Goal: Transaction & Acquisition: Subscribe to service/newsletter

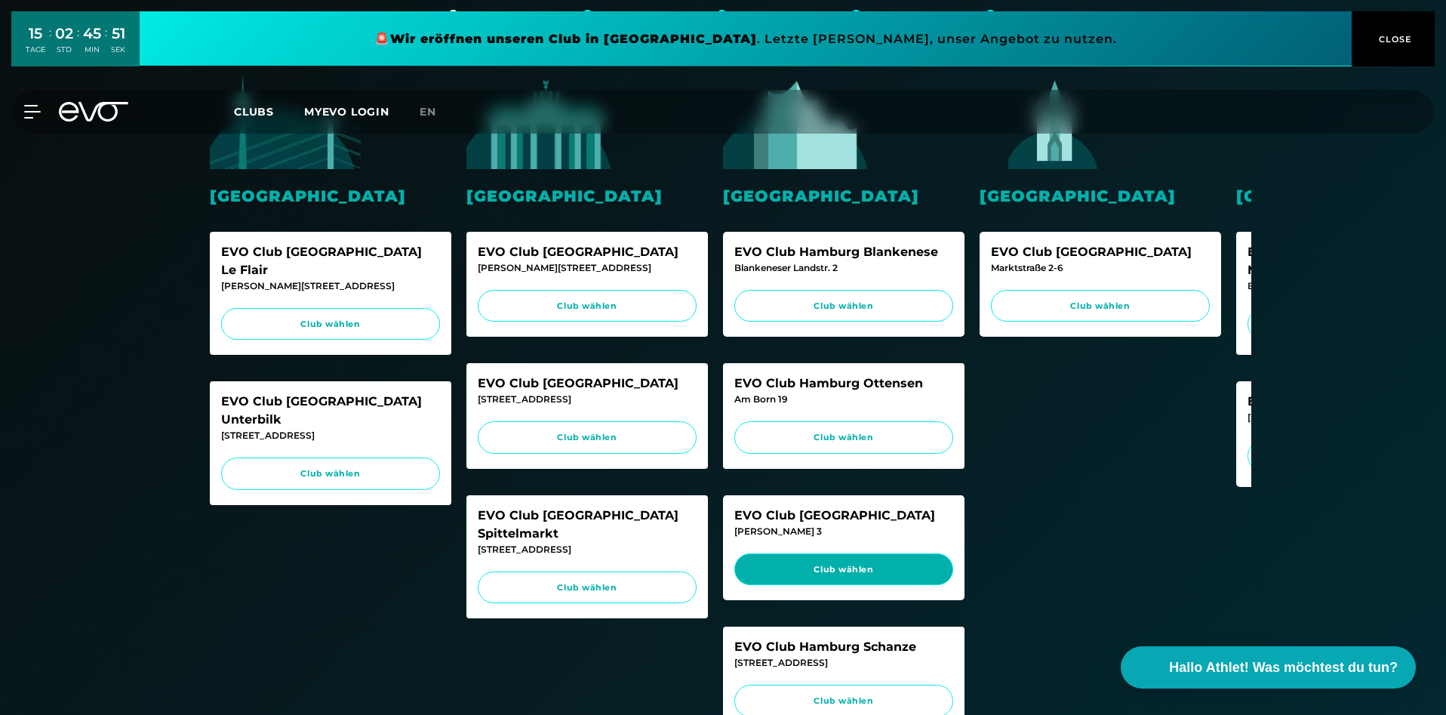
scroll to position [402, 0]
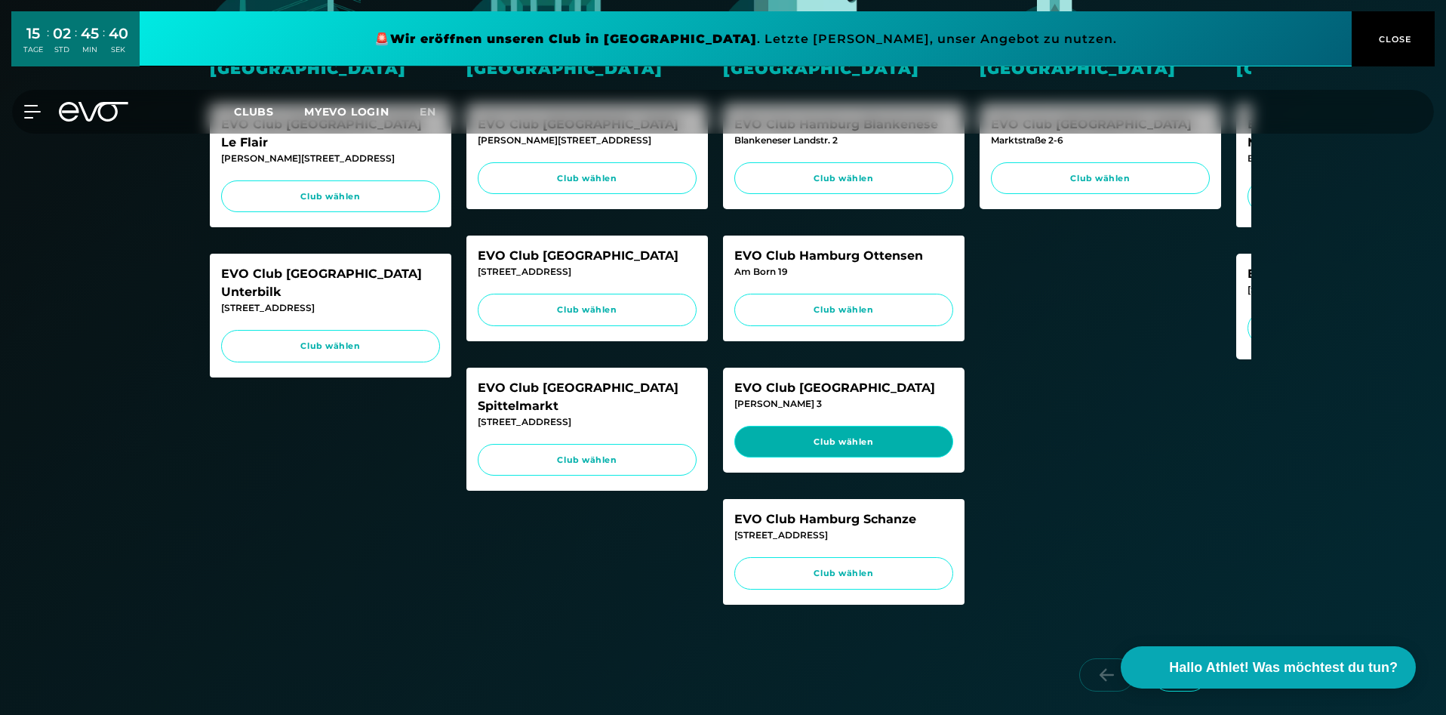
click at [850, 458] on span "Club wählen" at bounding box center [843, 442] width 219 height 32
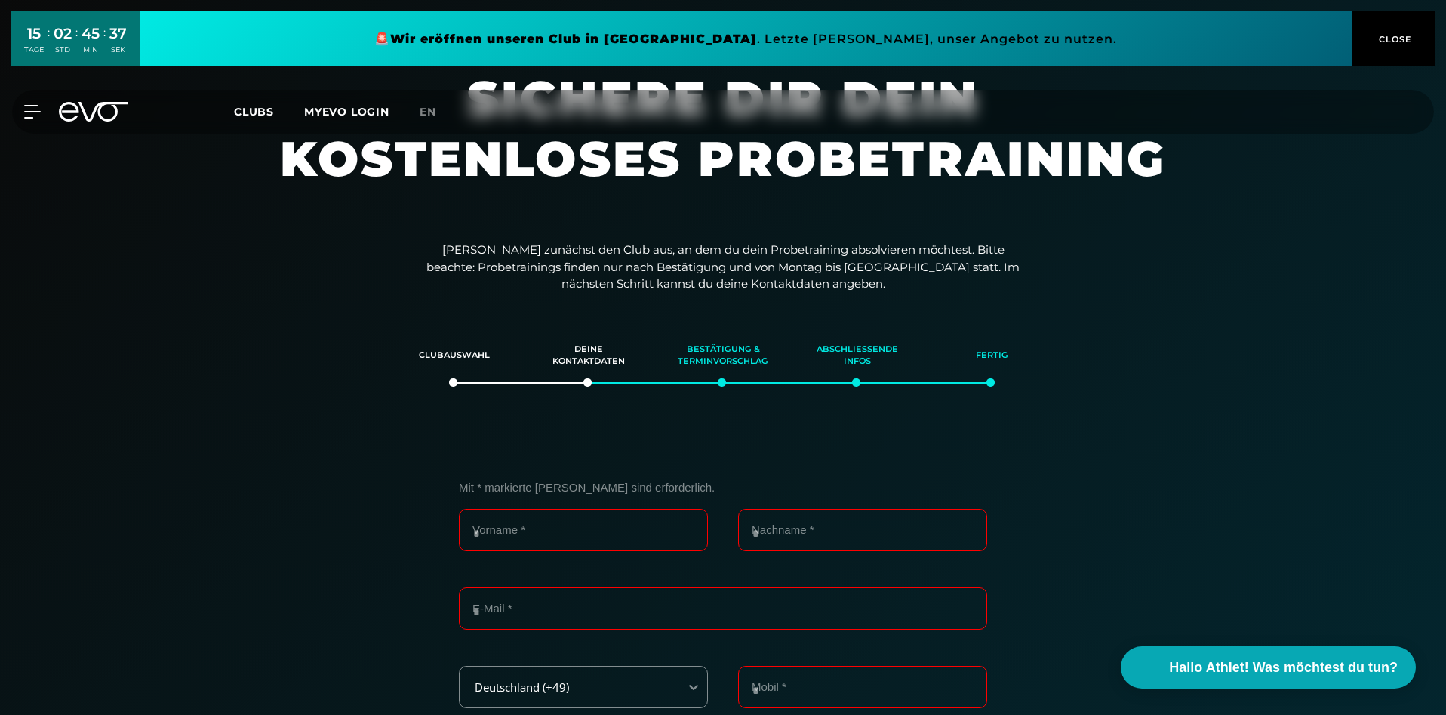
scroll to position [0, 0]
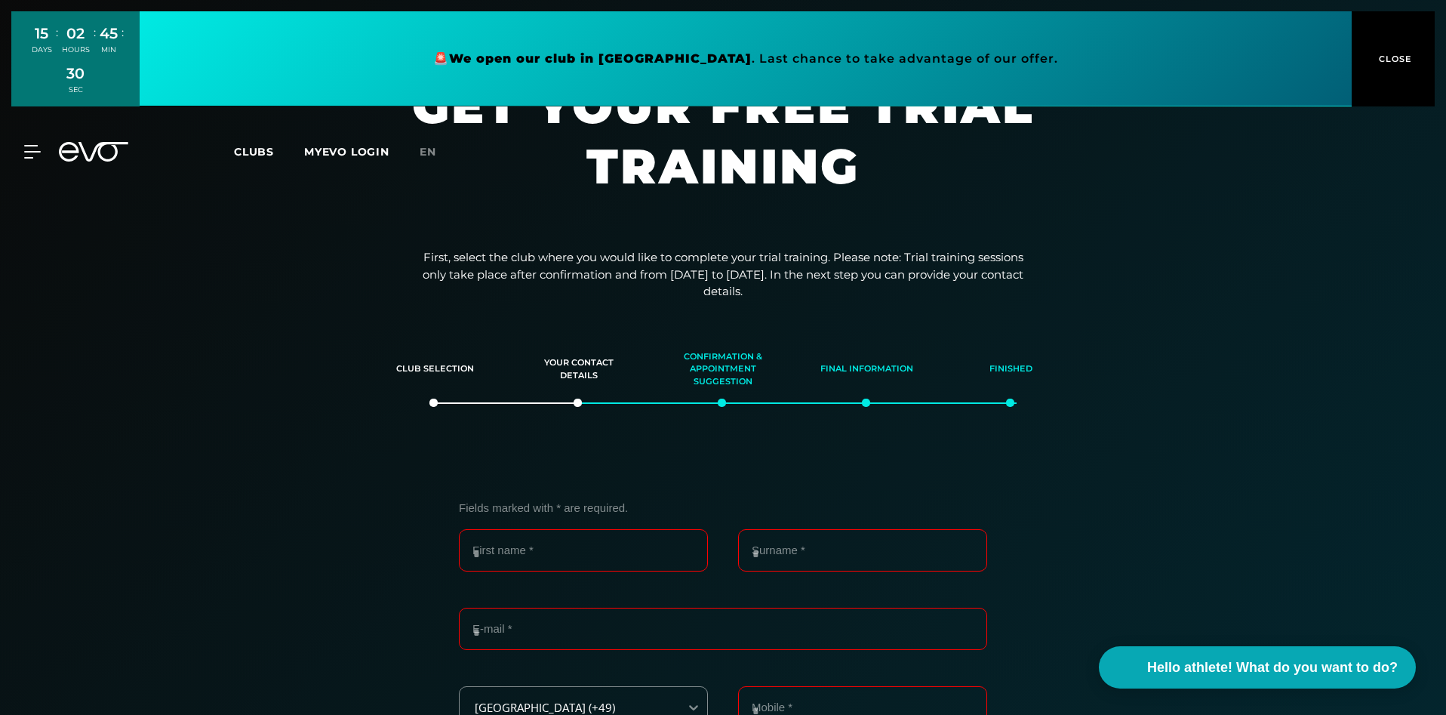
click at [1144, 162] on div "MyEVO login About EVO Memberships Trial training DAY PASS [GEOGRAPHIC_DATA] [GE…" at bounding box center [723, 152] width 1440 height 44
click at [89, 149] on icon at bounding box center [93, 152] width 69 height 20
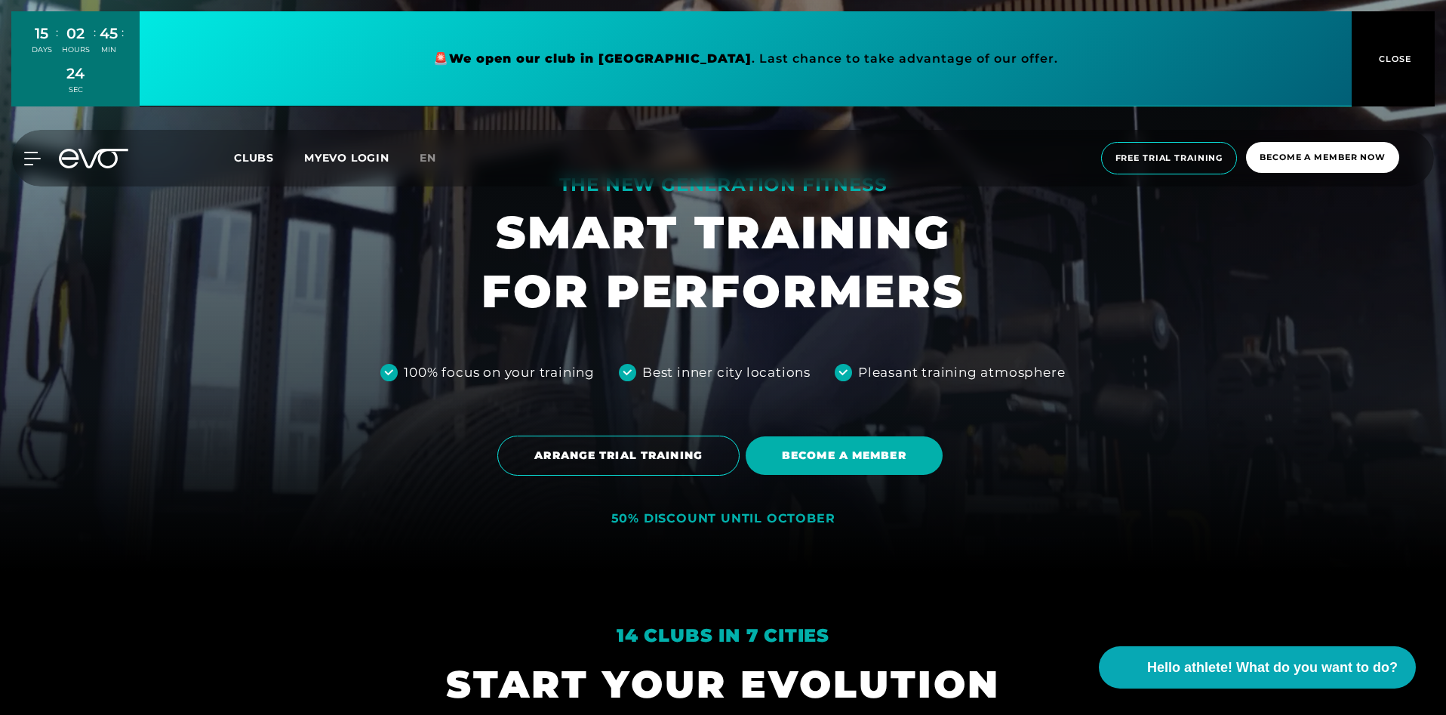
scroll to position [201, 0]
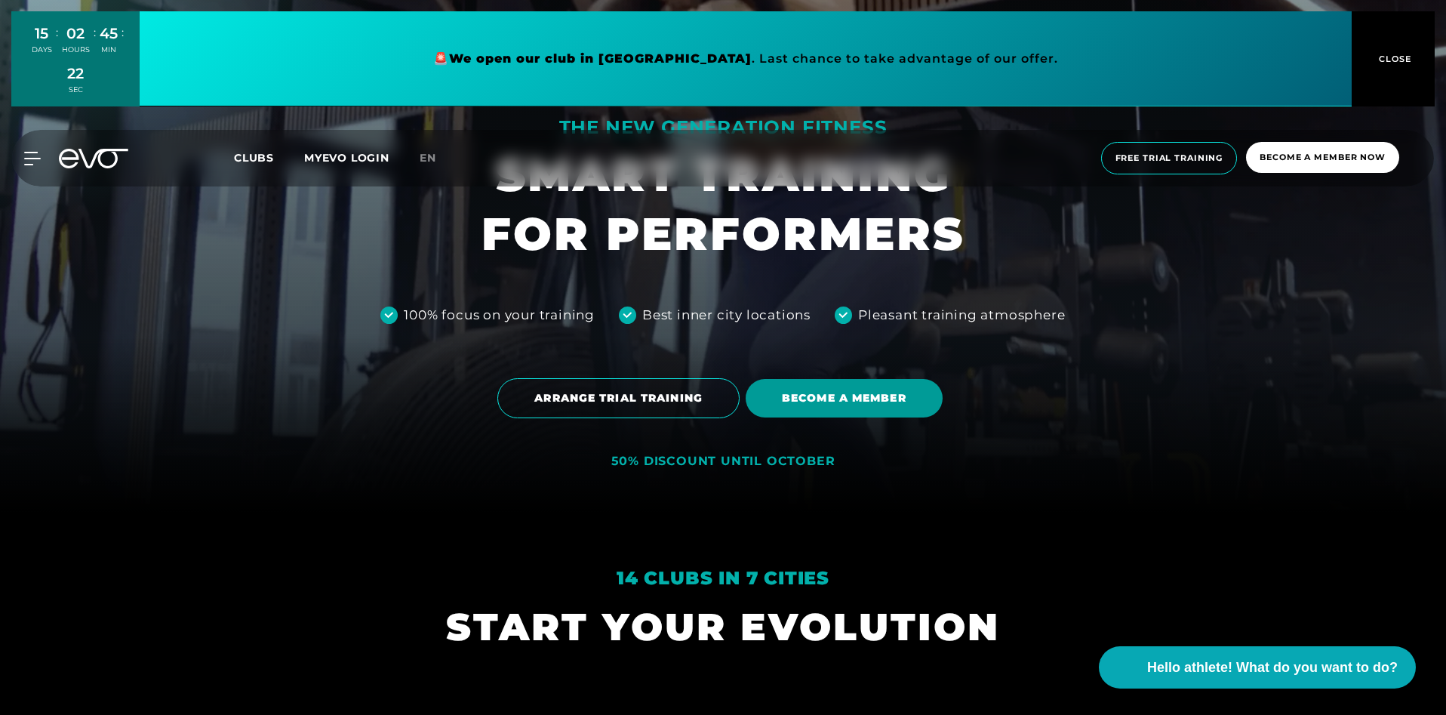
click at [837, 396] on span "BECOME A MEMBER" at bounding box center [844, 398] width 124 height 16
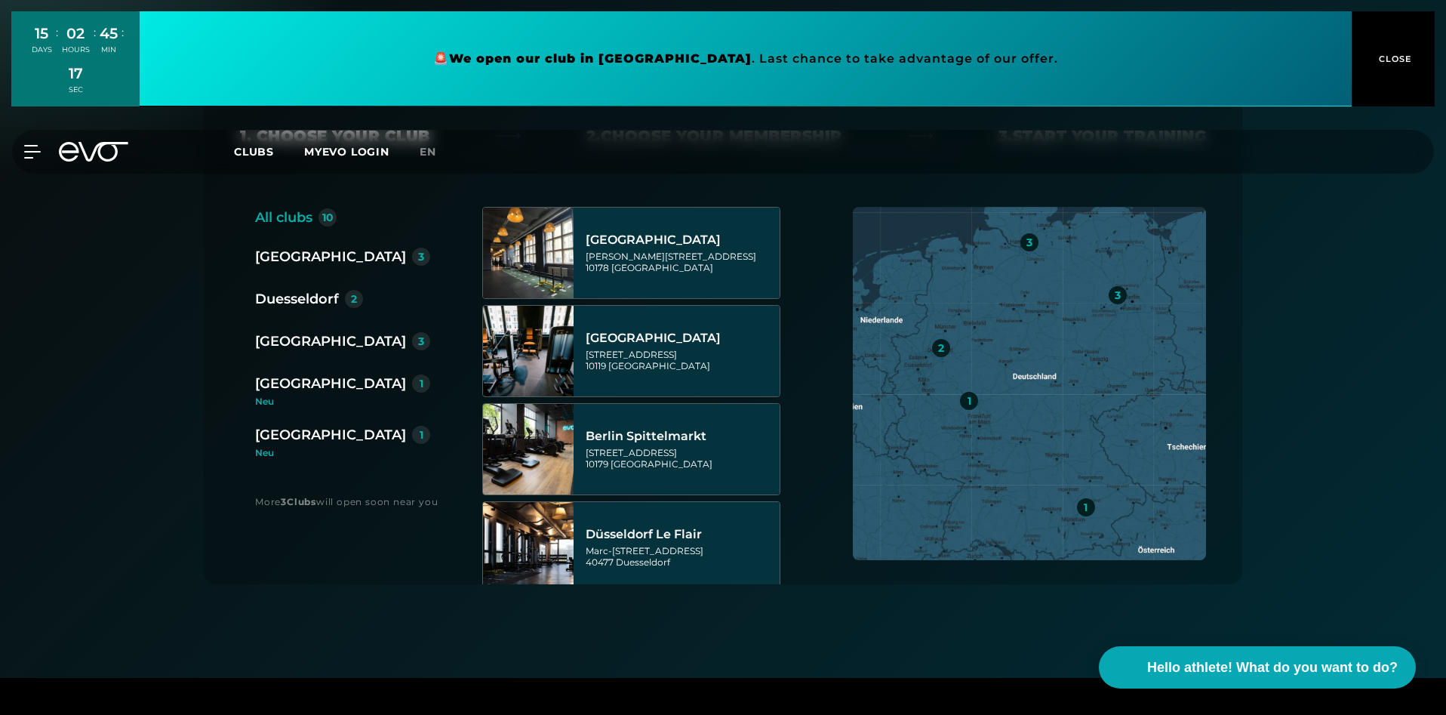
scroll to position [302, 0]
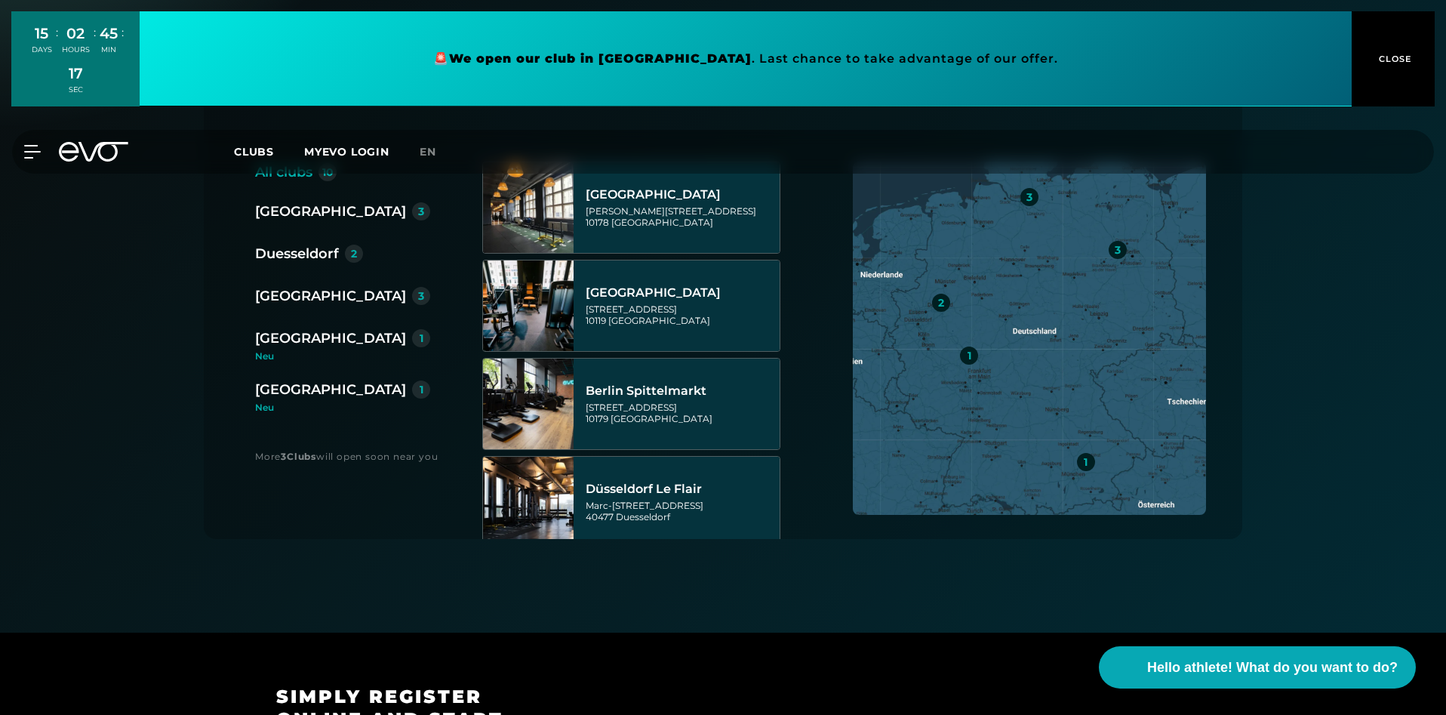
click at [286, 294] on div "[GEOGRAPHIC_DATA]" at bounding box center [330, 295] width 151 height 21
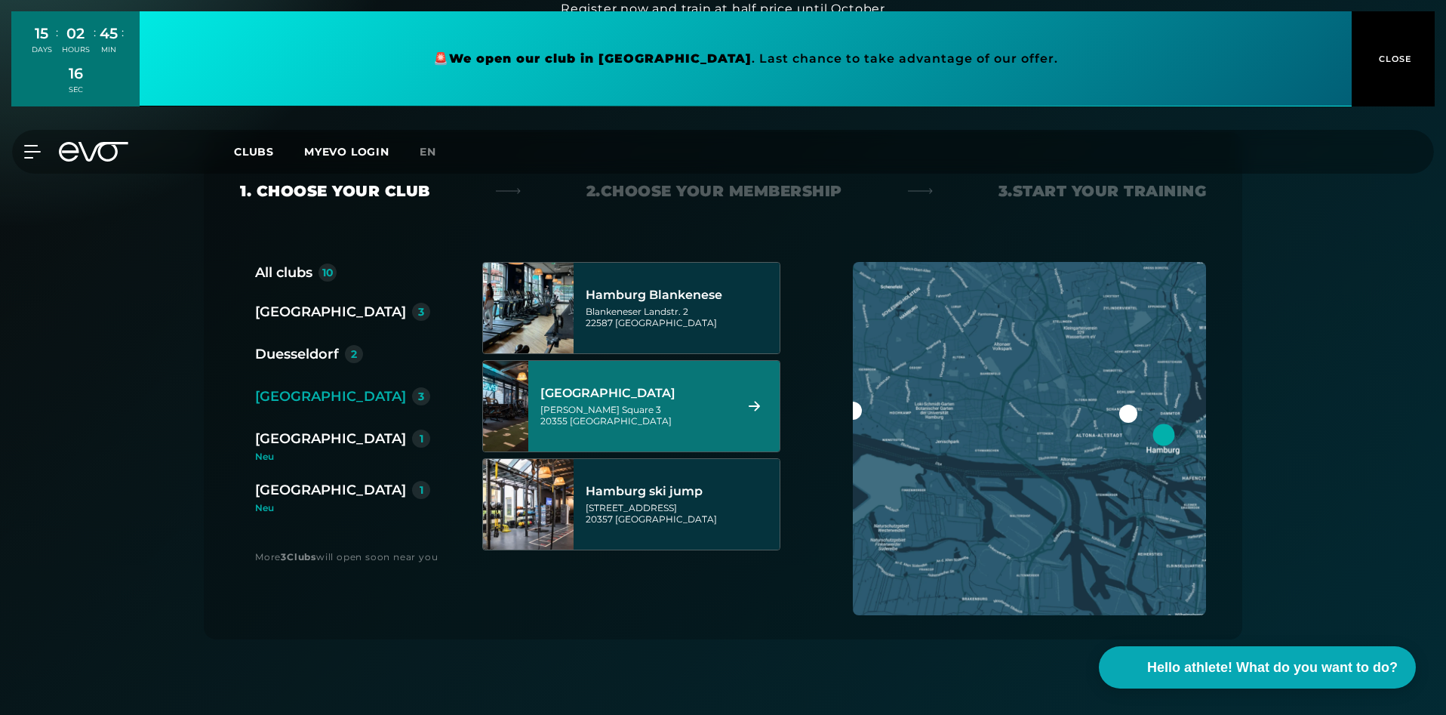
click at [679, 419] on div "Axel [STREET_ADDRESS]" at bounding box center [634, 415] width 189 height 23
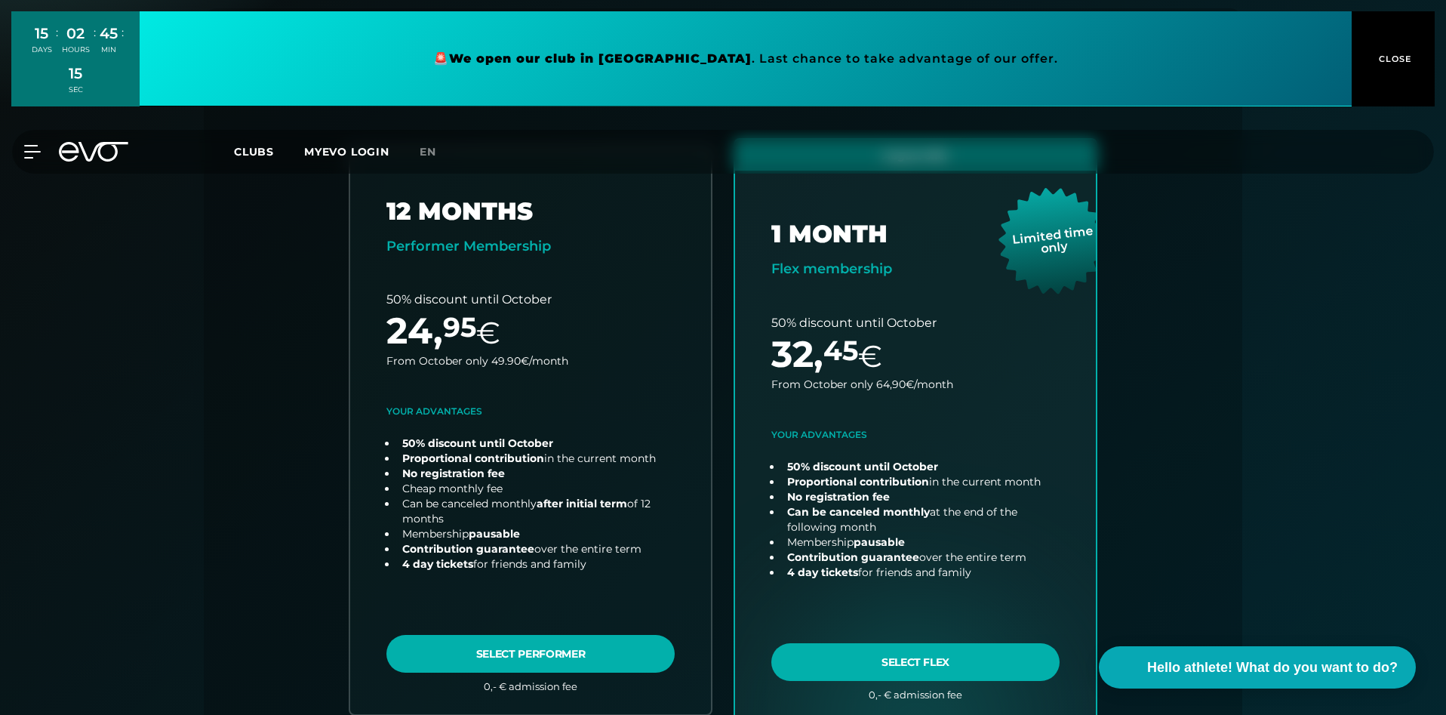
scroll to position [333, 0]
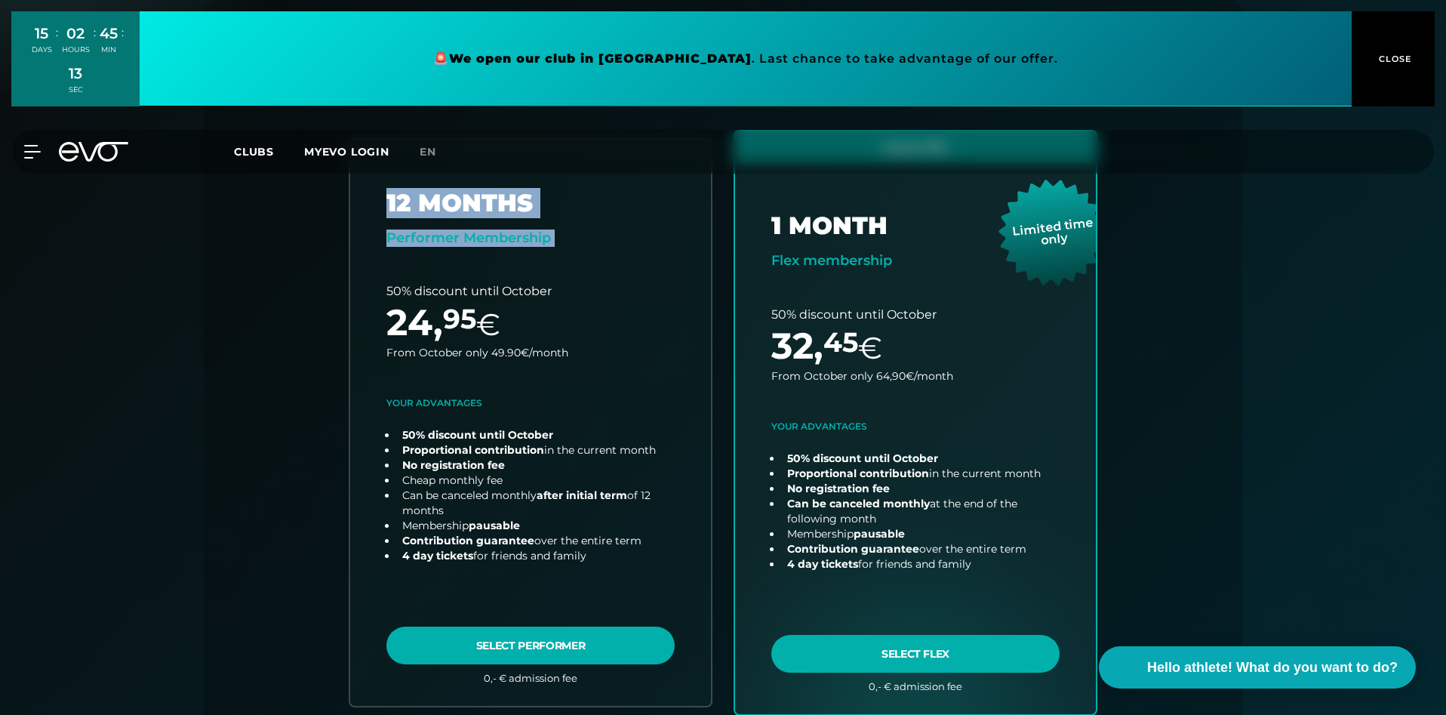
drag, startPoint x: 475, startPoint y: 314, endPoint x: 244, endPoint y: 281, distance: 234.0
click at [244, 281] on div "All clubs 10 Berlin 3 Duesseldorf 2 [GEOGRAPHIC_DATA] 3 [GEOGRAPHIC_DATA] 1 [GE…" at bounding box center [723, 441] width 966 height 622
drag, startPoint x: 1010, startPoint y: 358, endPoint x: 1212, endPoint y: 315, distance: 206.7
click at [1212, 315] on div "Back Choose your club 2. Choose your membership 3. Start your training All club…" at bounding box center [723, 375] width 1038 height 751
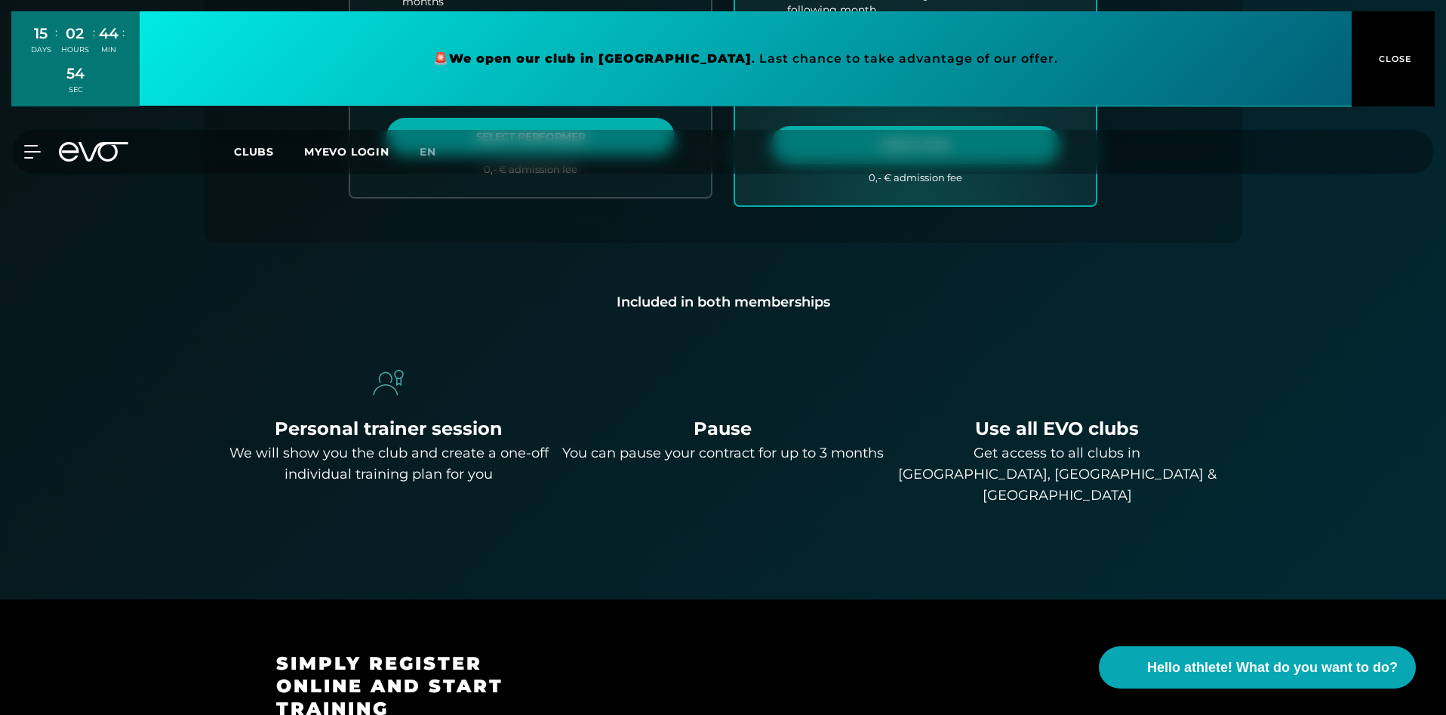
scroll to position [1139, 0]
